Goal: Task Accomplishment & Management: Manage account settings

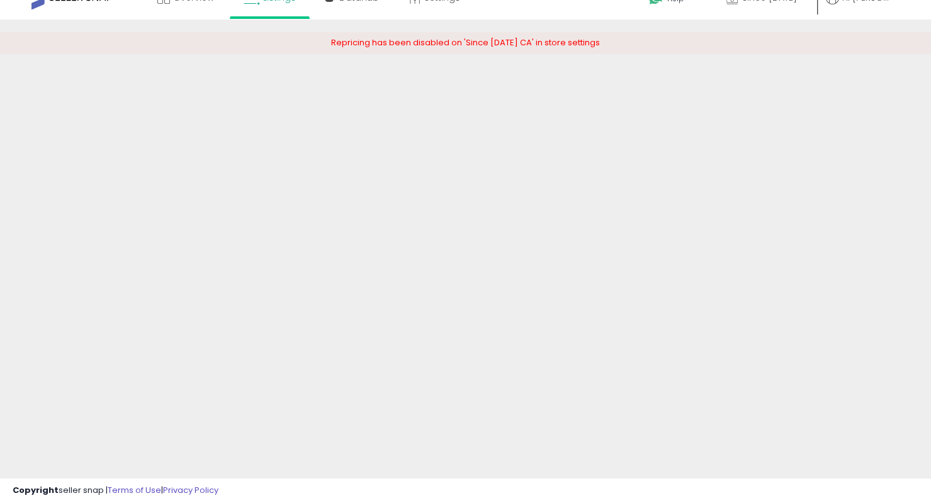
scroll to position [21, 0]
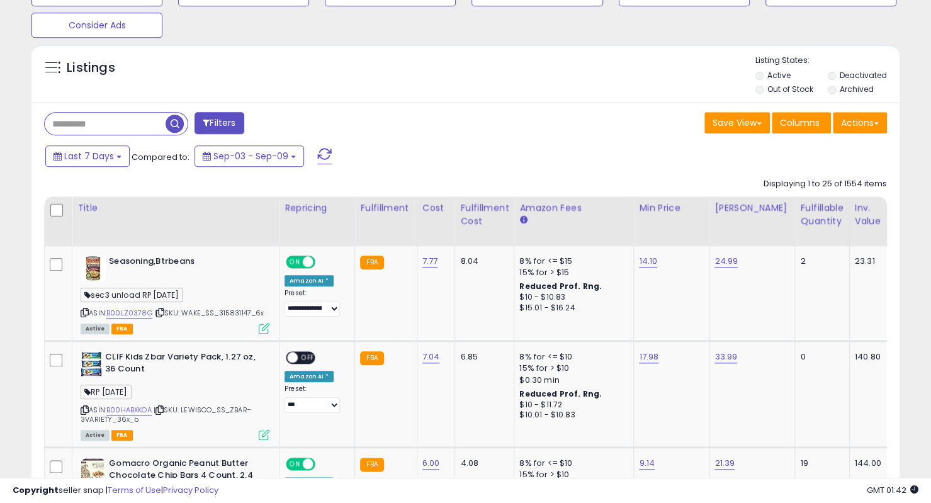
scroll to position [604, 0]
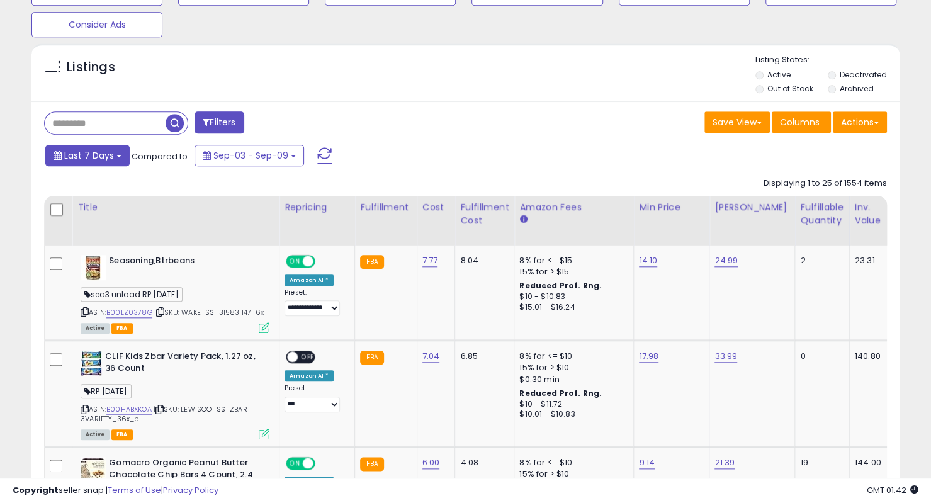
click at [102, 158] on span "Last 7 Days" at bounding box center [89, 155] width 50 height 13
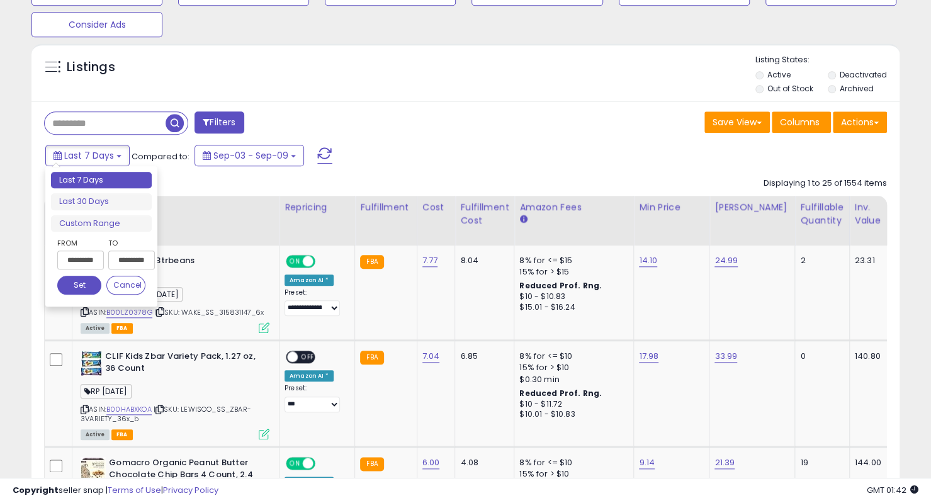
click at [90, 255] on input "**********" at bounding box center [80, 260] width 47 height 19
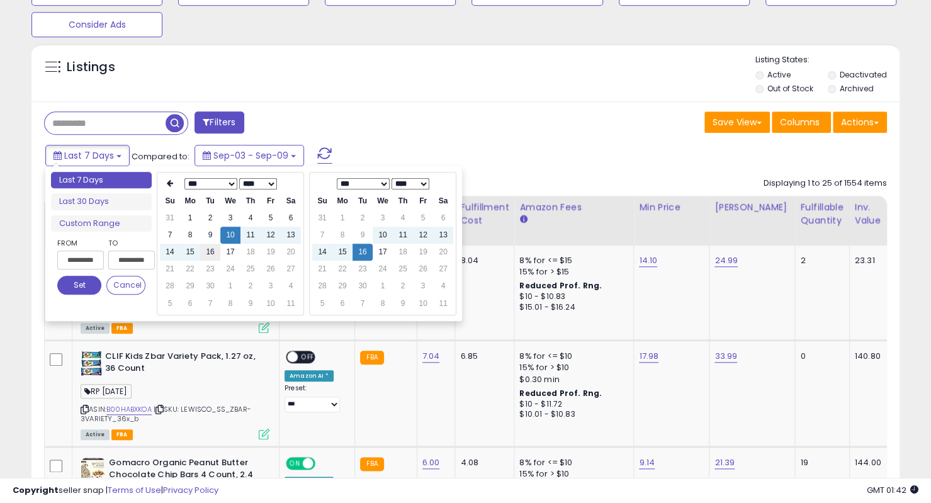
click at [210, 251] on td "16" at bounding box center [210, 252] width 20 height 17
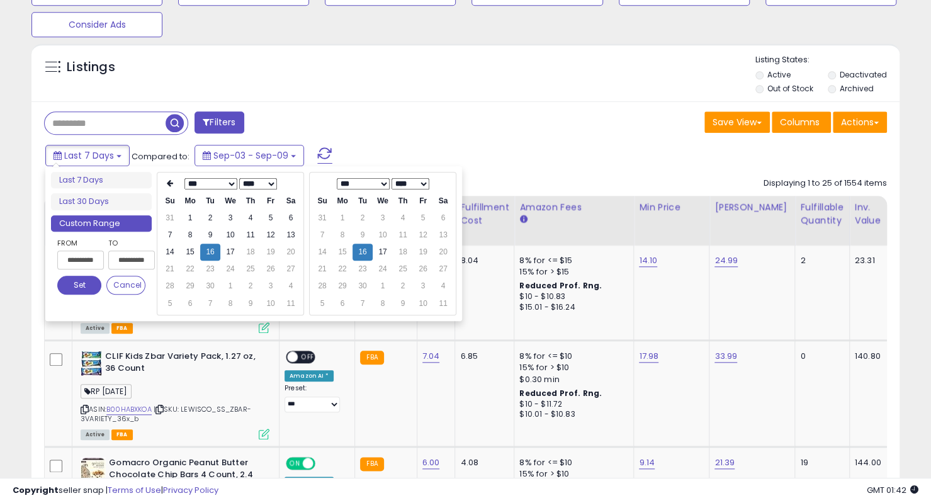
type input "**********"
click at [75, 288] on button "Set" at bounding box center [79, 285] width 44 height 19
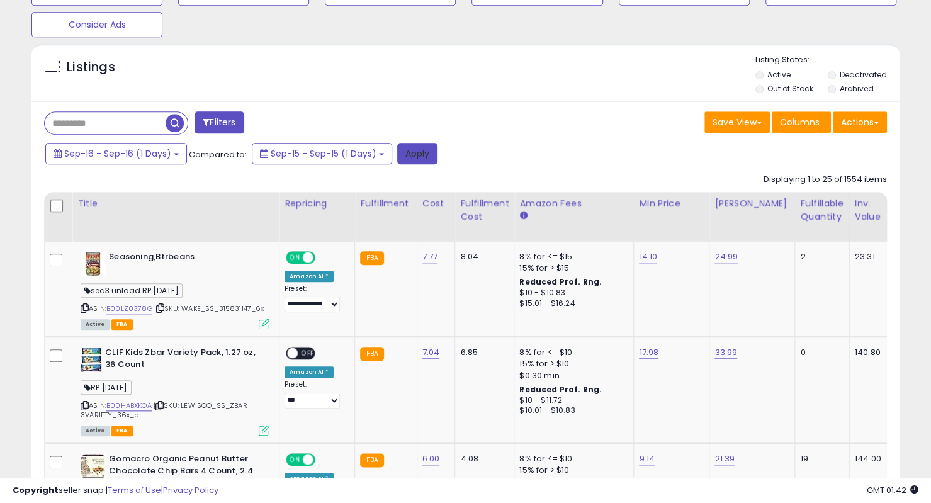
click at [432, 159] on button "Apply" at bounding box center [417, 153] width 40 height 21
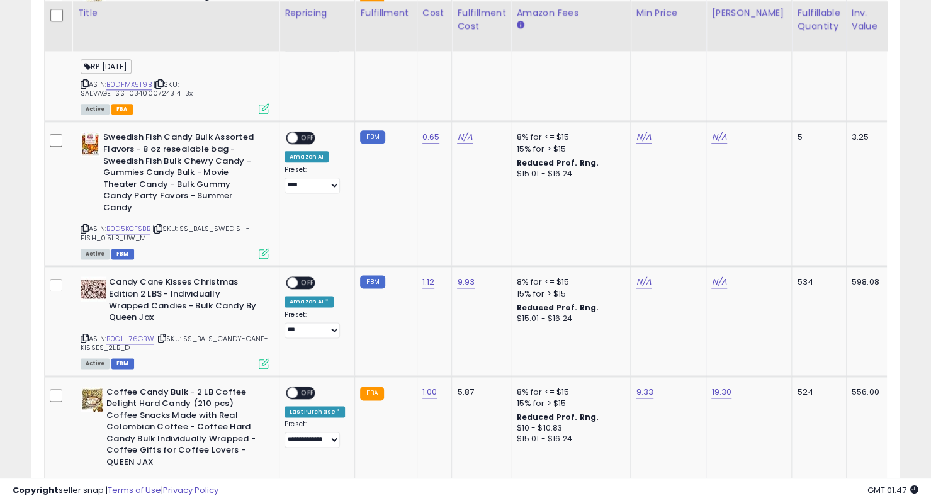
scroll to position [0, 737]
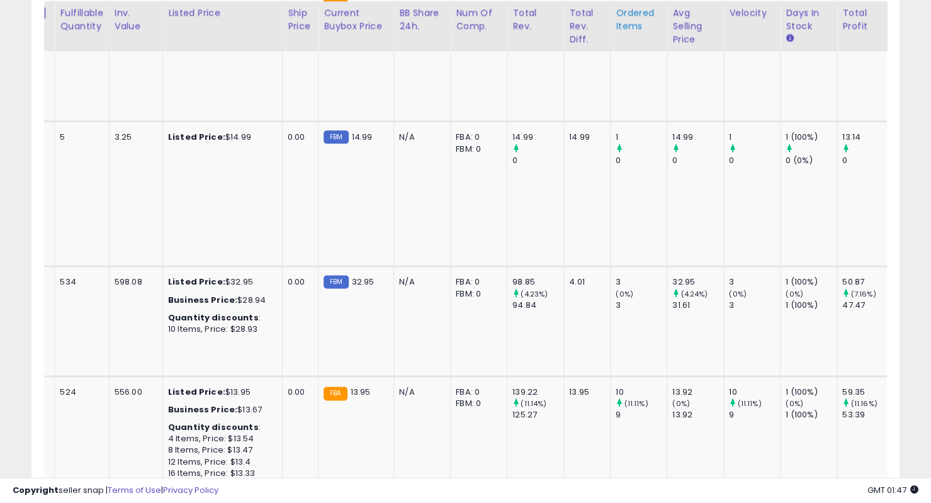
click at [616, 8] on div "Ordered Items" at bounding box center [639, 19] width 46 height 26
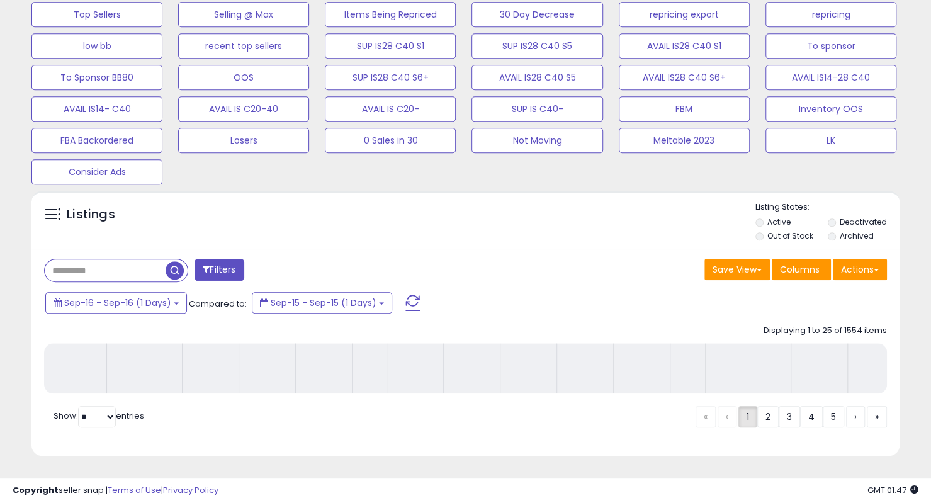
scroll to position [465, 0]
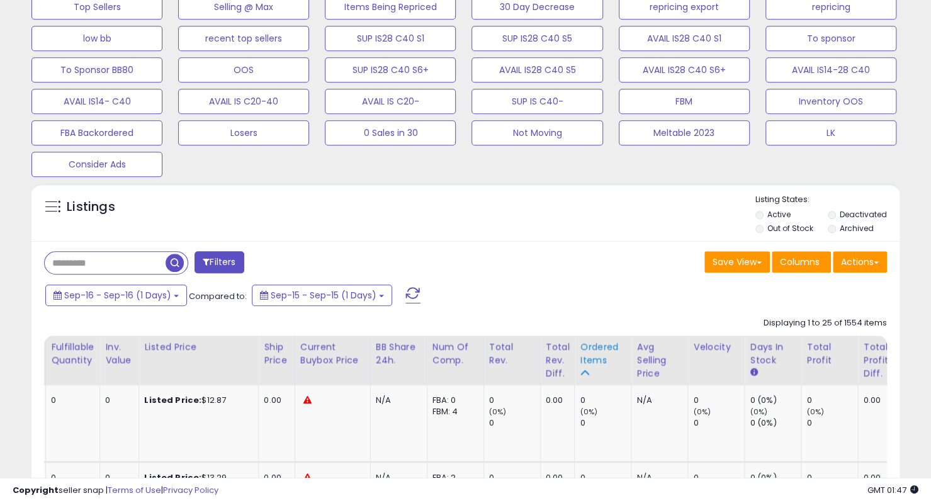
click at [591, 347] on div "Ordered Items" at bounding box center [603, 354] width 46 height 26
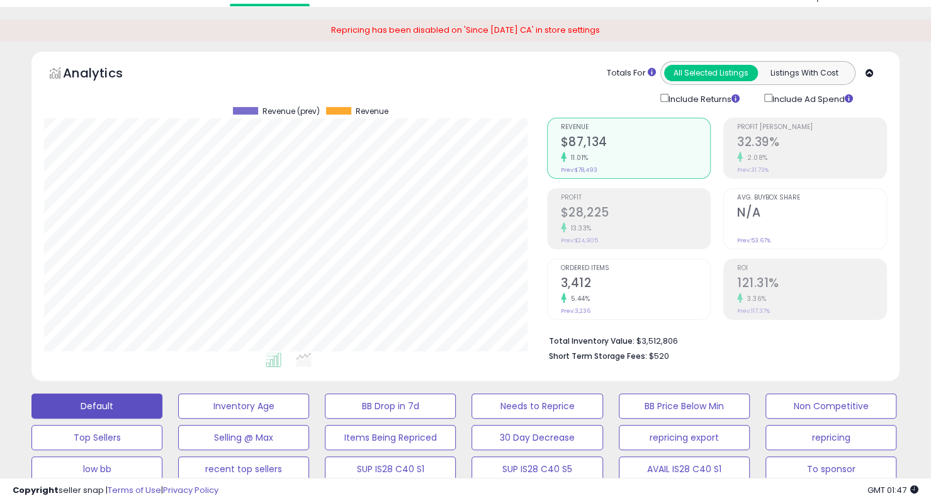
scroll to position [0, 0]
